Goal: Information Seeking & Learning: Learn about a topic

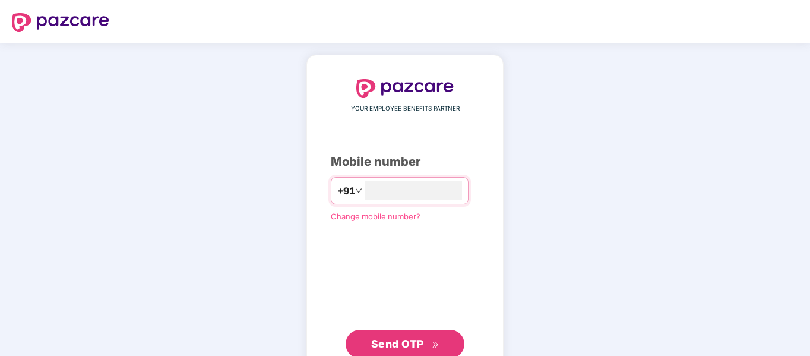
type input "**********"
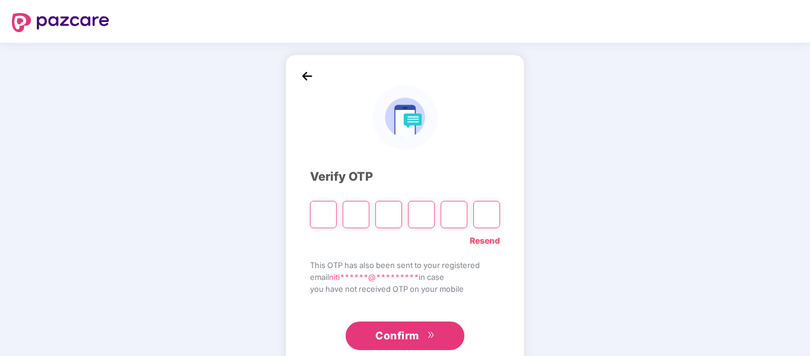
type input "*"
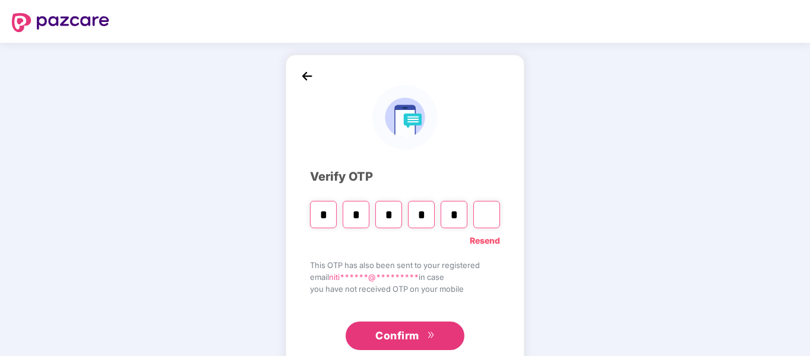
type input "*"
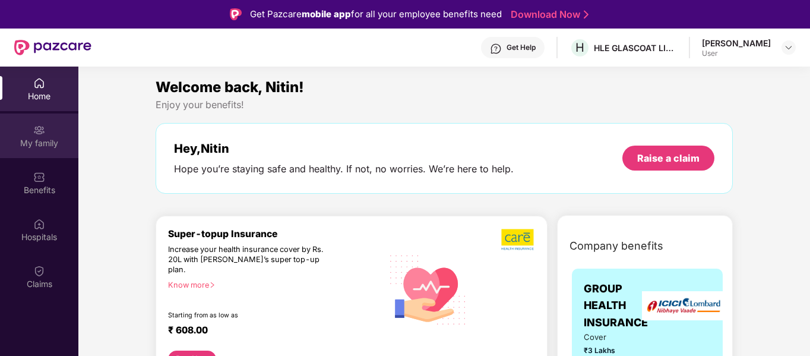
click at [44, 131] on img at bounding box center [39, 130] width 12 height 12
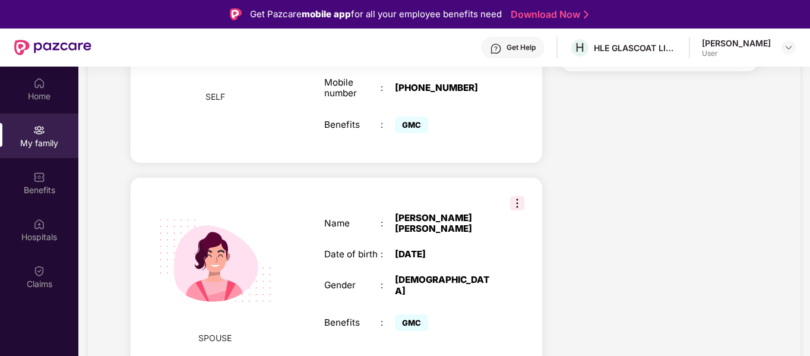
scroll to position [175, 0]
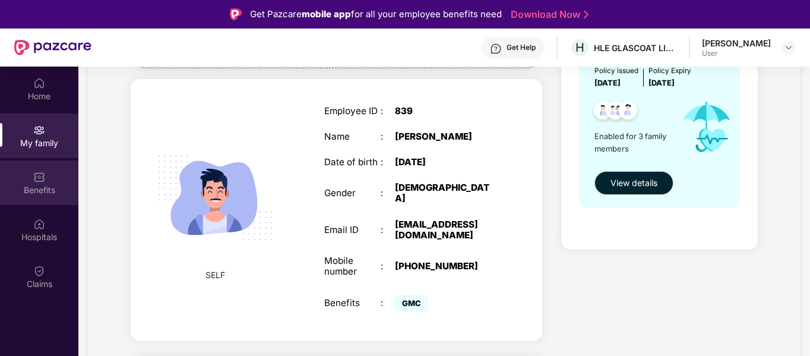
click at [42, 191] on div "Benefits" at bounding box center [39, 190] width 78 height 12
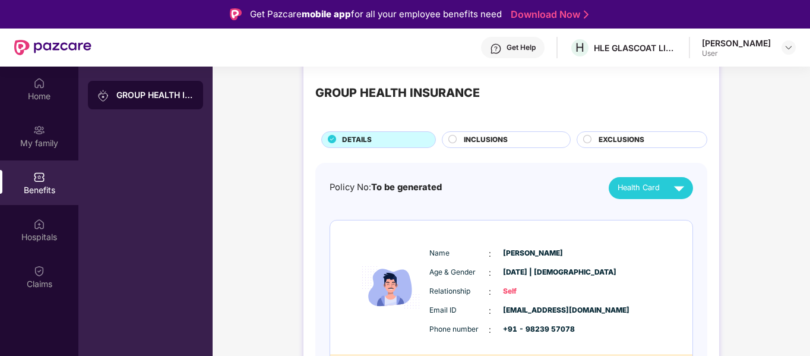
scroll to position [16, 0]
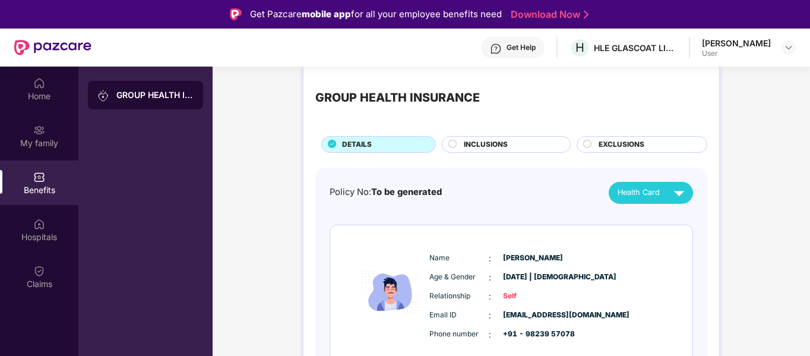
click at [492, 150] on div "INCLUSIONS" at bounding box center [511, 145] width 106 height 13
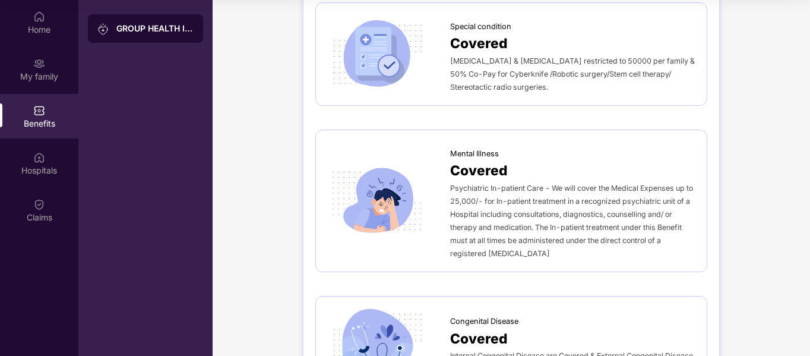
scroll to position [1764, 0]
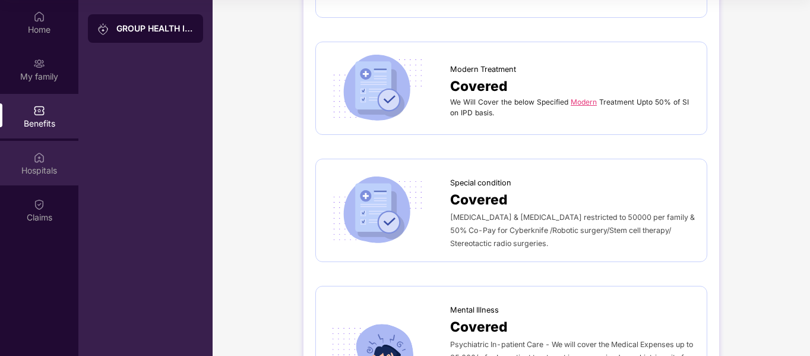
click at [27, 158] on div "Hospitals" at bounding box center [39, 163] width 78 height 45
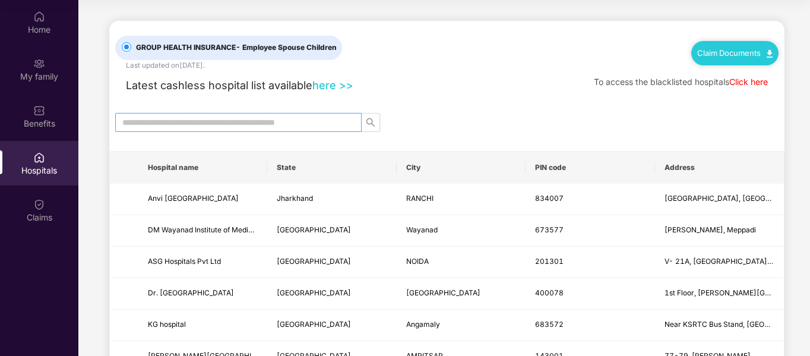
click at [261, 115] on span at bounding box center [238, 122] width 246 height 19
click at [272, 123] on input "text" at bounding box center [233, 122] width 223 height 13
type input "*****"
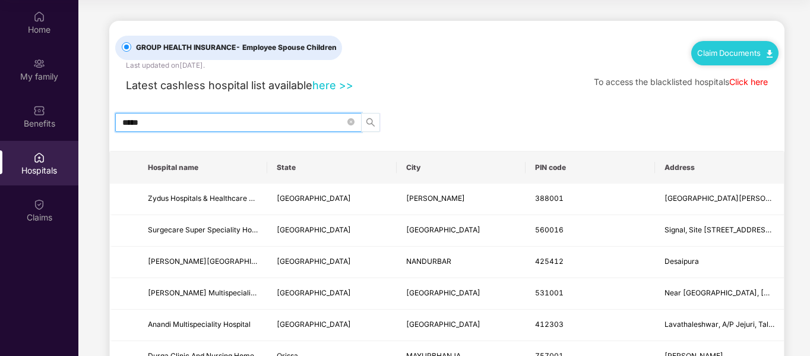
click at [370, 125] on icon "search" at bounding box center [370, 122] width 9 height 9
drag, startPoint x: 208, startPoint y: 125, endPoint x: 94, endPoint y: 123, distance: 113.4
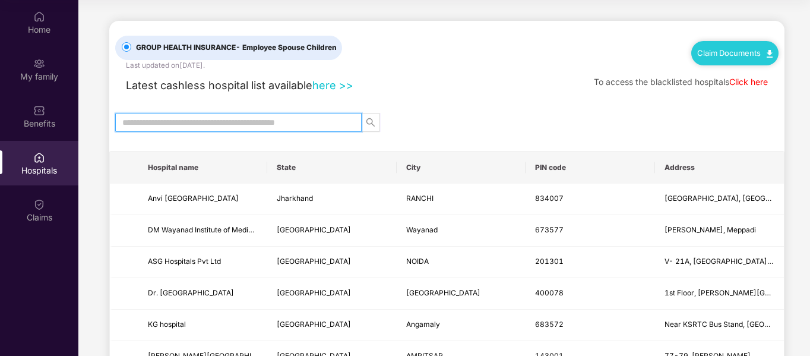
click at [288, 118] on input "text" at bounding box center [233, 122] width 223 height 13
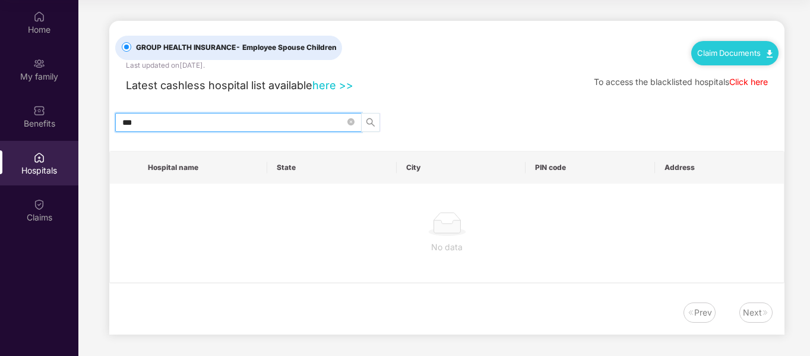
click at [372, 125] on icon "search" at bounding box center [370, 122] width 9 height 9
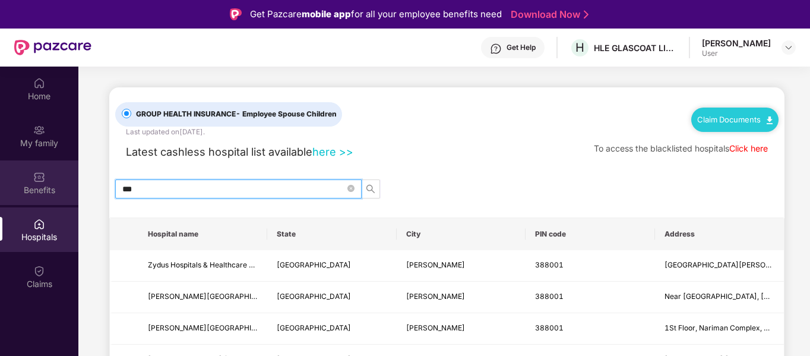
type input "***"
click at [36, 179] on img at bounding box center [39, 177] width 12 height 12
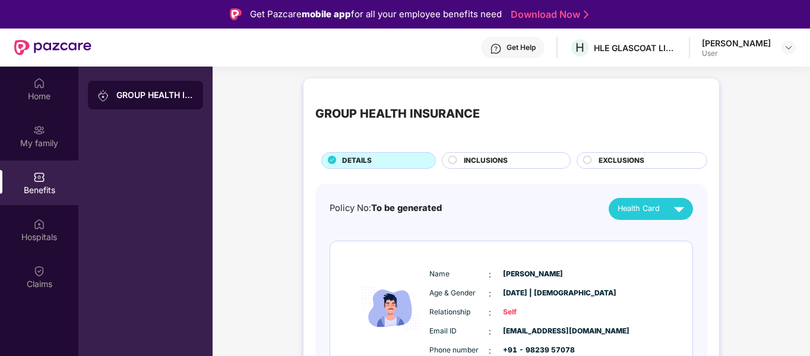
click at [592, 161] on div "EXCLUSIONS" at bounding box center [641, 160] width 131 height 17
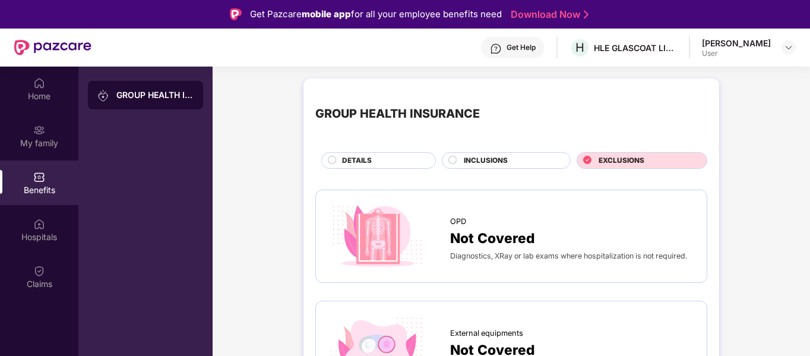
click at [583, 156] on icon at bounding box center [587, 160] width 8 height 8
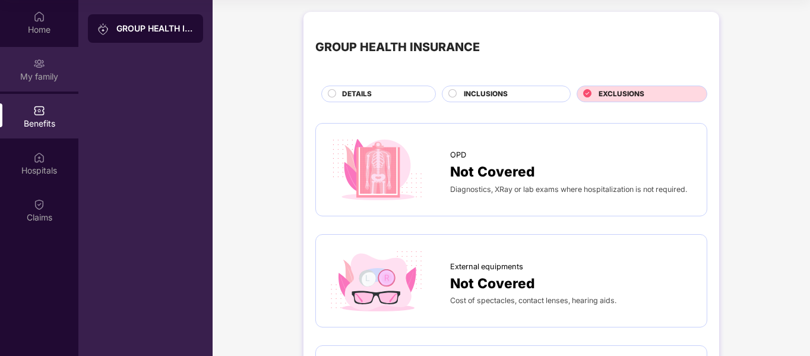
click at [52, 62] on div "My family" at bounding box center [39, 69] width 78 height 45
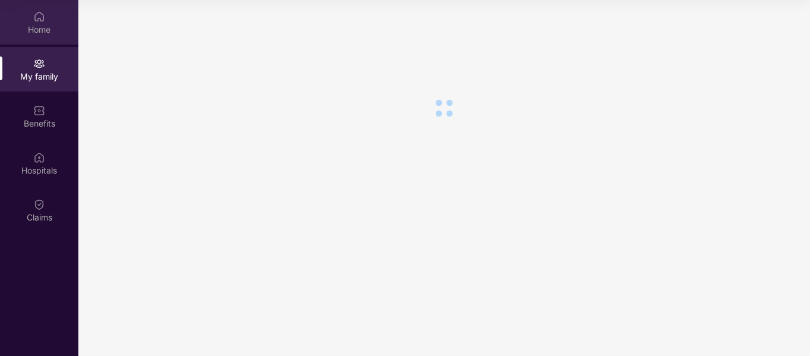
click at [38, 28] on div "Home" at bounding box center [39, 30] width 78 height 12
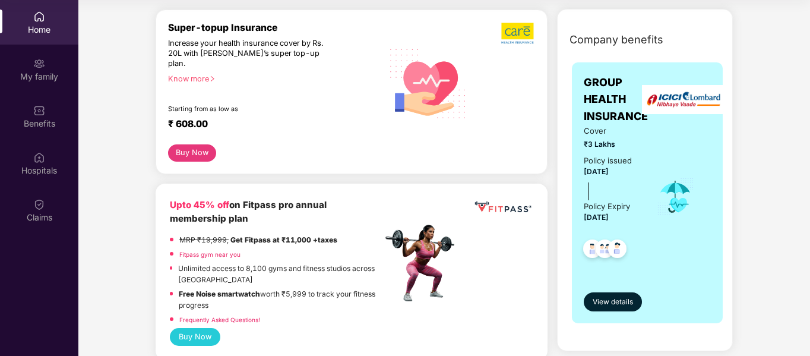
scroll to position [119, 0]
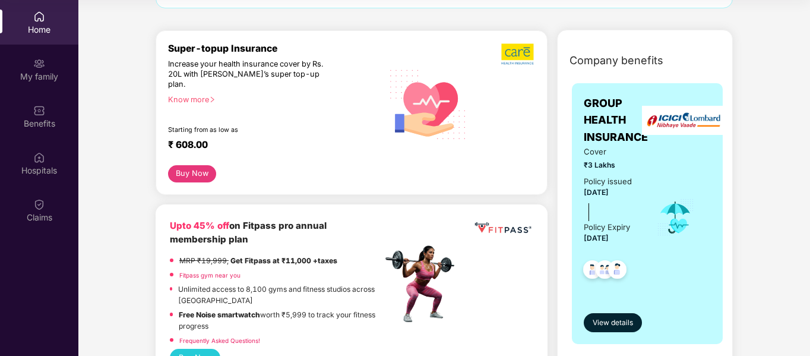
drag, startPoint x: 441, startPoint y: 109, endPoint x: 408, endPoint y: 103, distance: 33.8
click at [440, 109] on img at bounding box center [428, 103] width 92 height 93
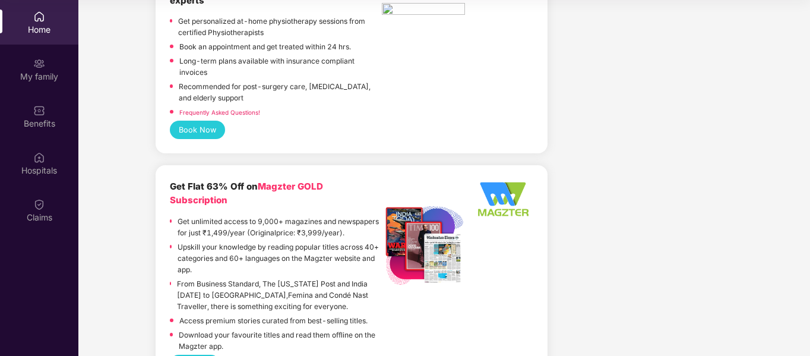
scroll to position [2434, 0]
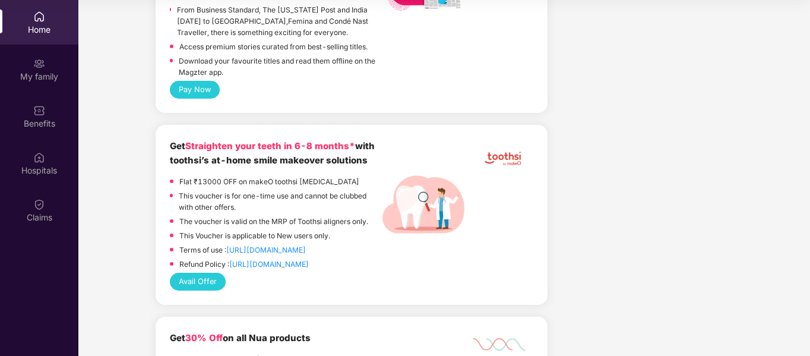
scroll to position [2731, 0]
